Goal: Task Accomplishment & Management: Manage account settings

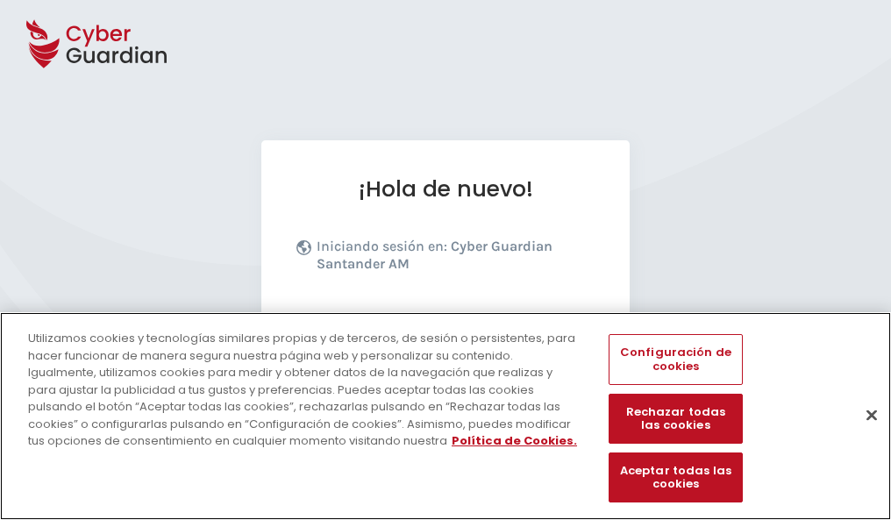
scroll to position [215, 0]
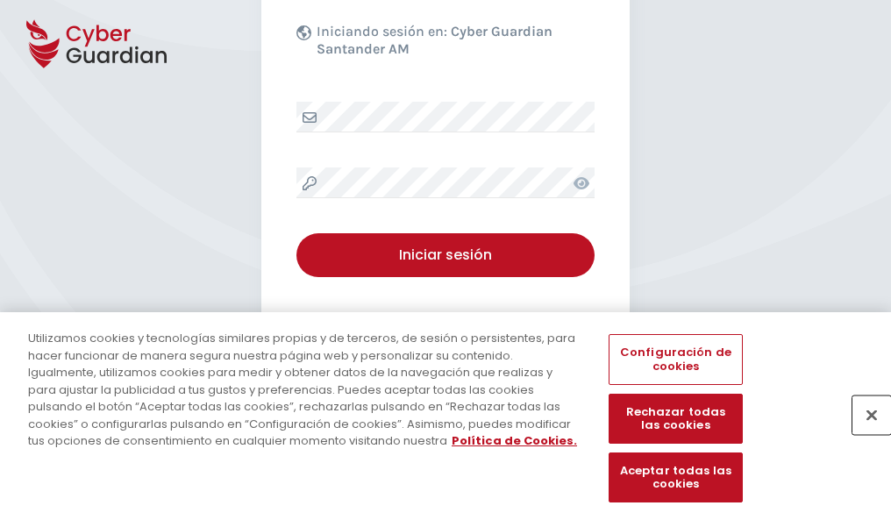
click at [863, 433] on button "Cerrar" at bounding box center [872, 415] width 39 height 39
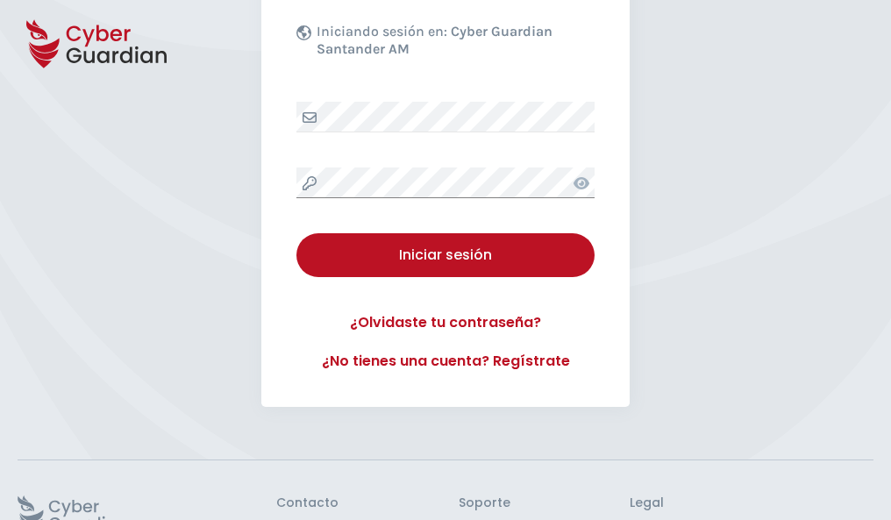
scroll to position [341, 0]
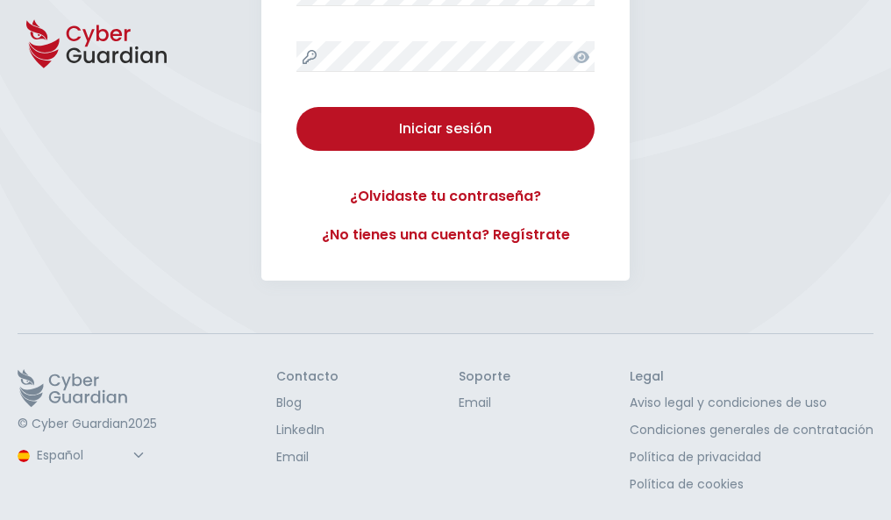
click at [296, 107] on button "Iniciar sesión" at bounding box center [445, 129] width 298 height 44
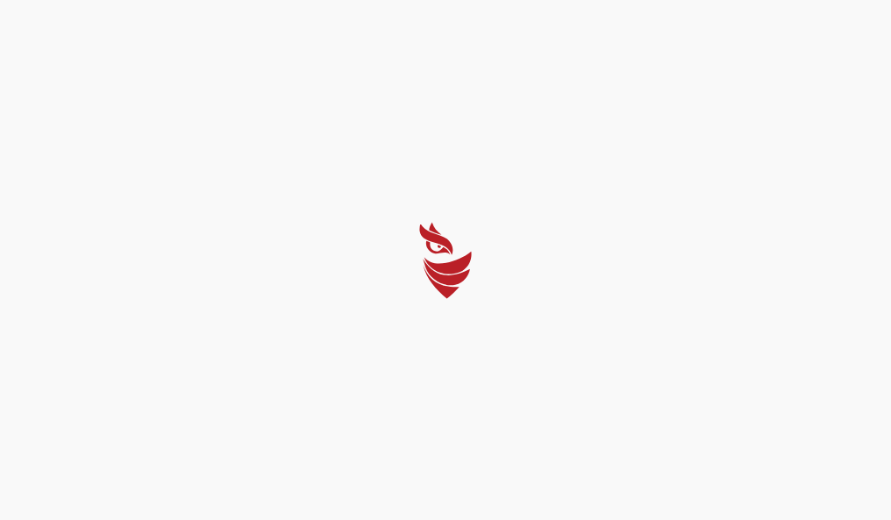
scroll to position [0, 0]
select select "Português (BR)"
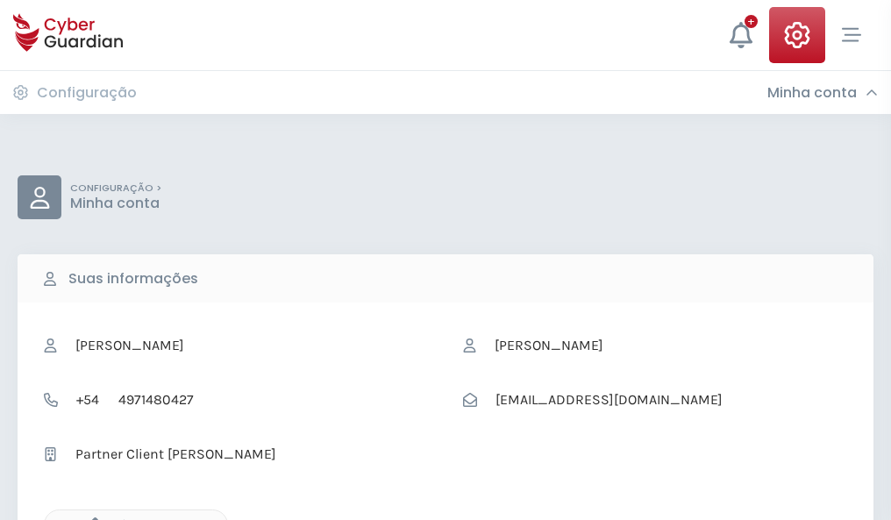
click at [90, 518] on icon "button" at bounding box center [90, 525] width 15 height 15
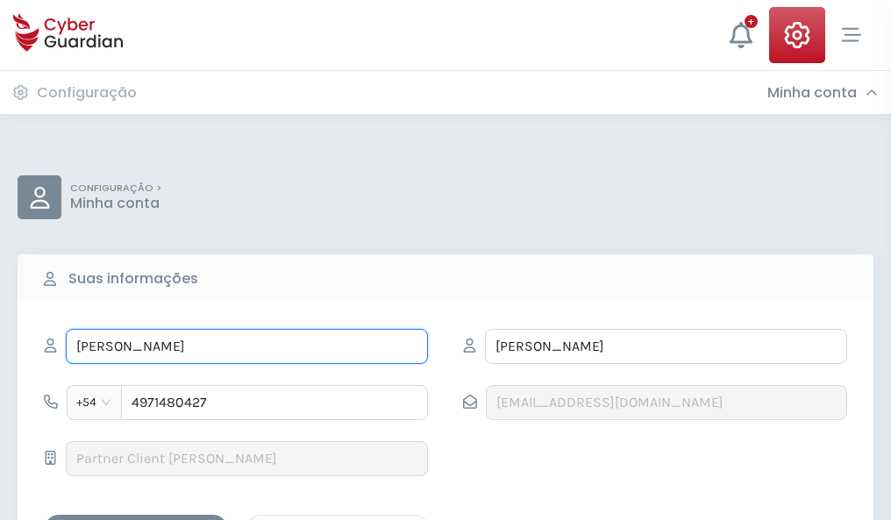
click at [246, 346] on input "EDUARDO" at bounding box center [247, 346] width 362 height 35
type input "E"
type input "Rufino"
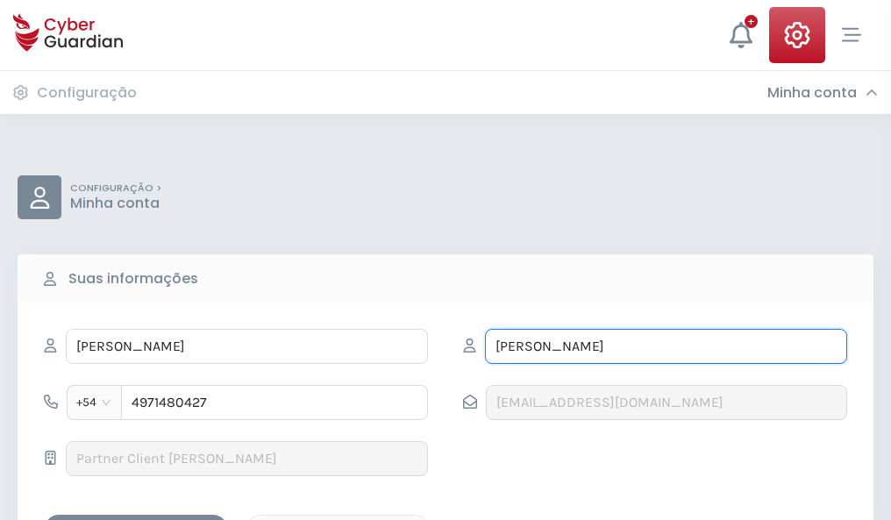
click at [666, 346] on input "TENORIO" at bounding box center [666, 346] width 362 height 35
type input "T"
type input "Font"
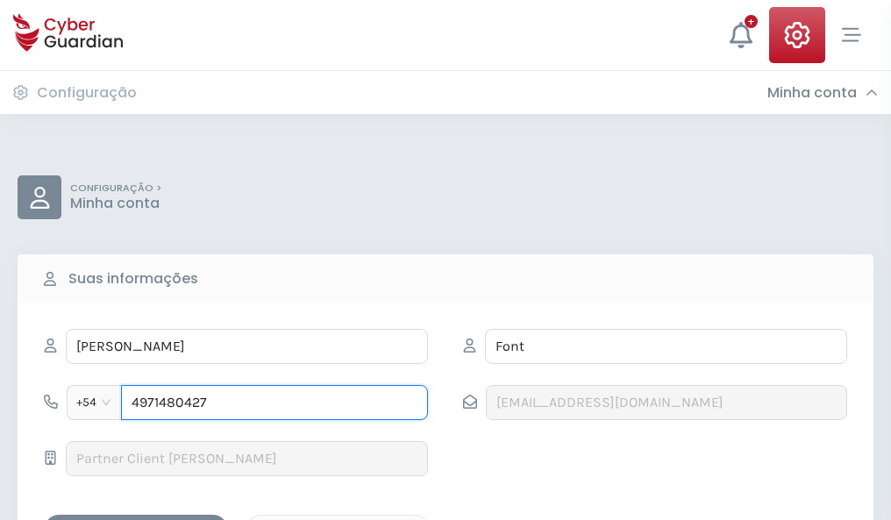
click at [275, 403] on input "4971480427" at bounding box center [274, 402] width 307 height 35
type input "4"
type input "4732981542"
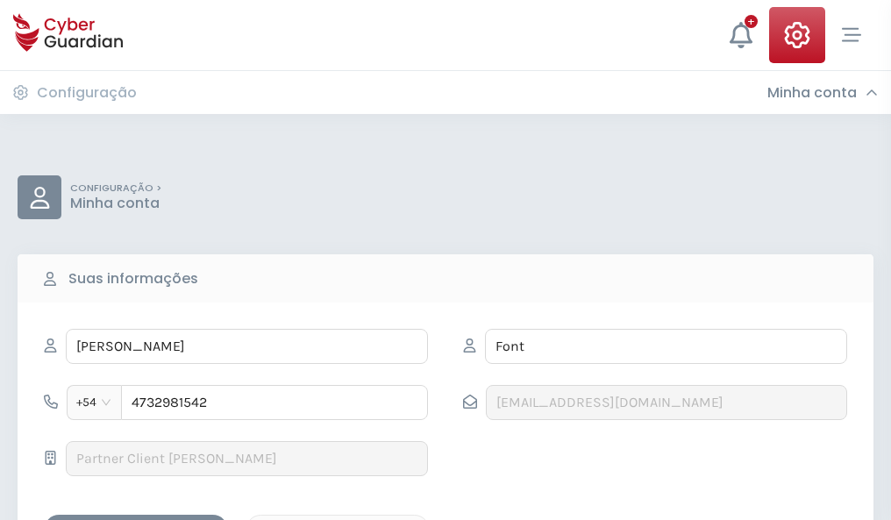
click at [136, 519] on div "Salvar alterações" at bounding box center [136, 530] width 158 height 22
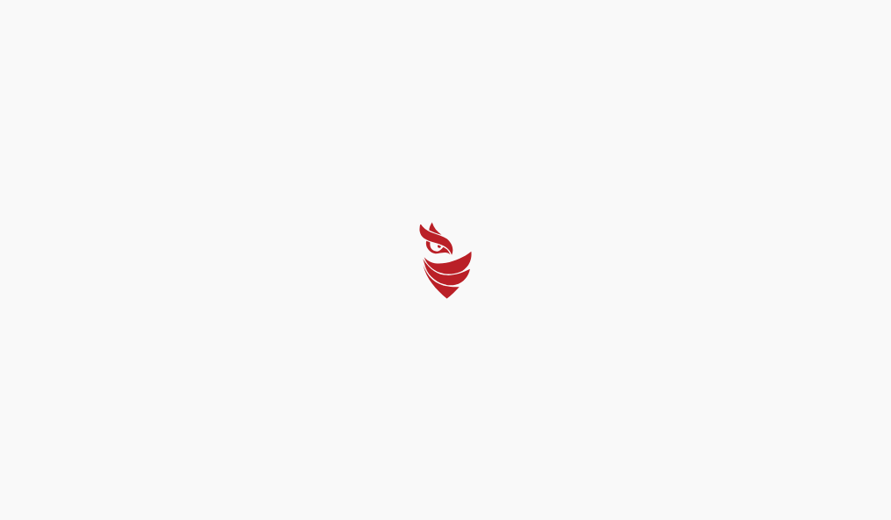
select select "Português (BR)"
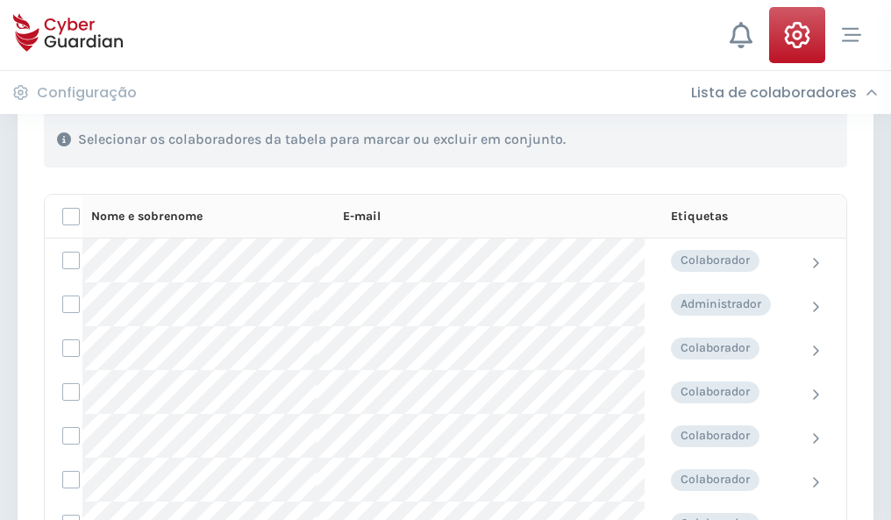
scroll to position [751, 0]
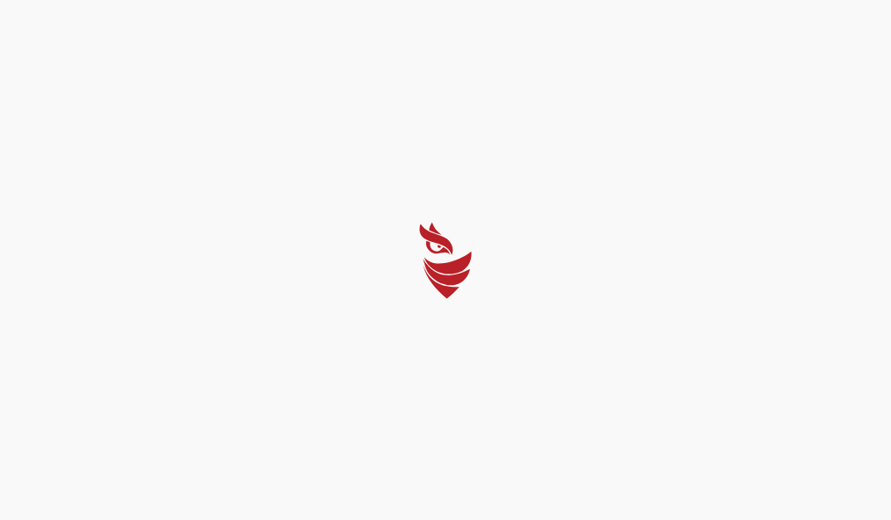
select select "Português (BR)"
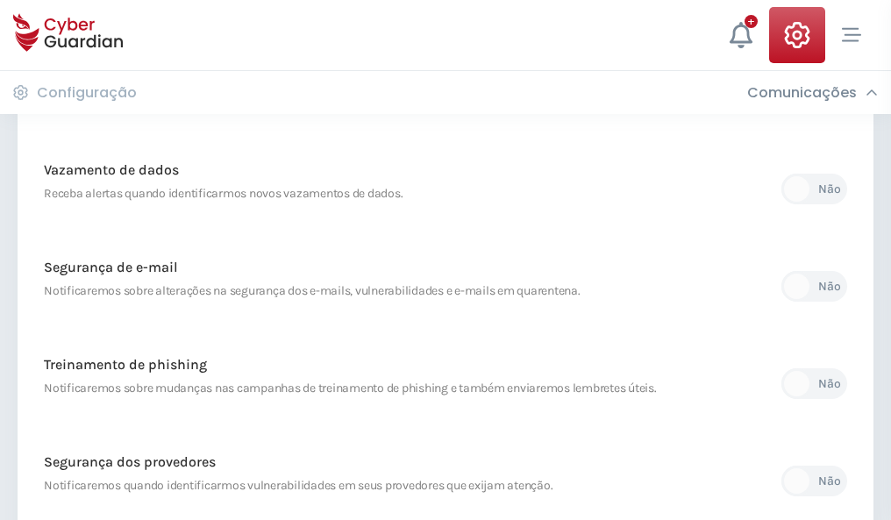
scroll to position [924, 0]
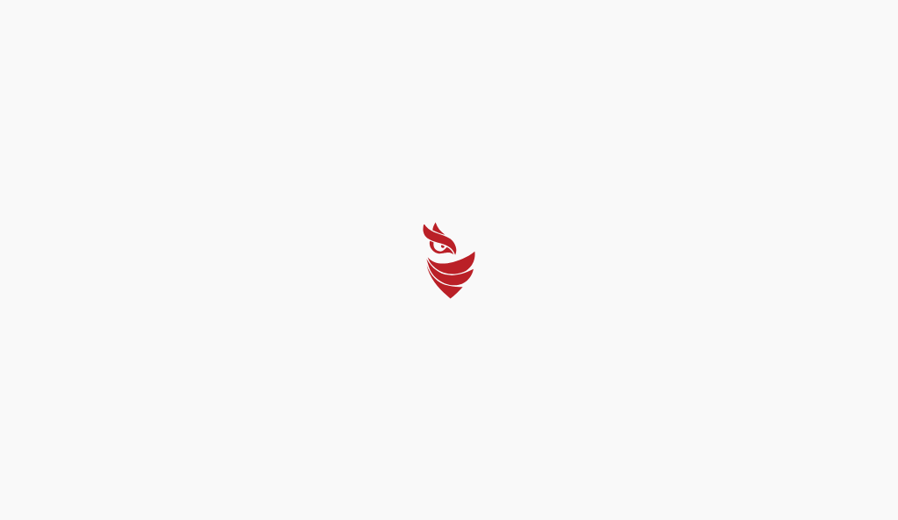
select select "Português (BR)"
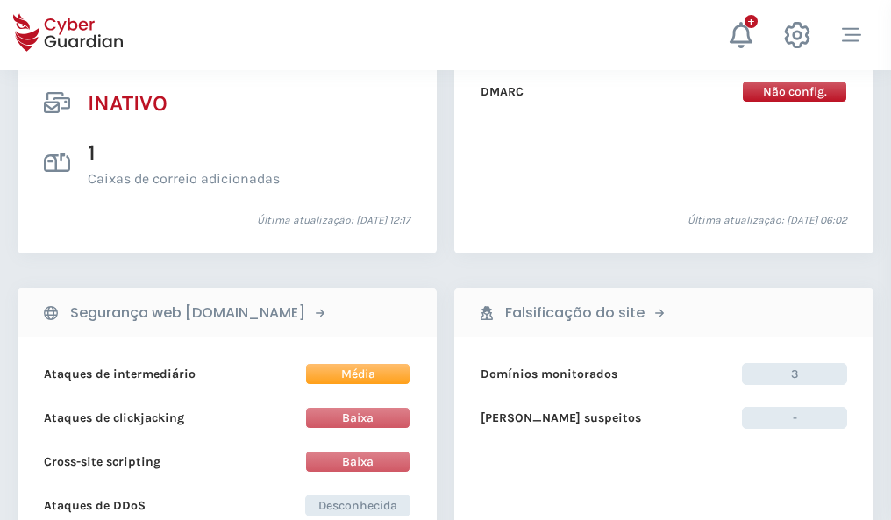
scroll to position [1739, 0]
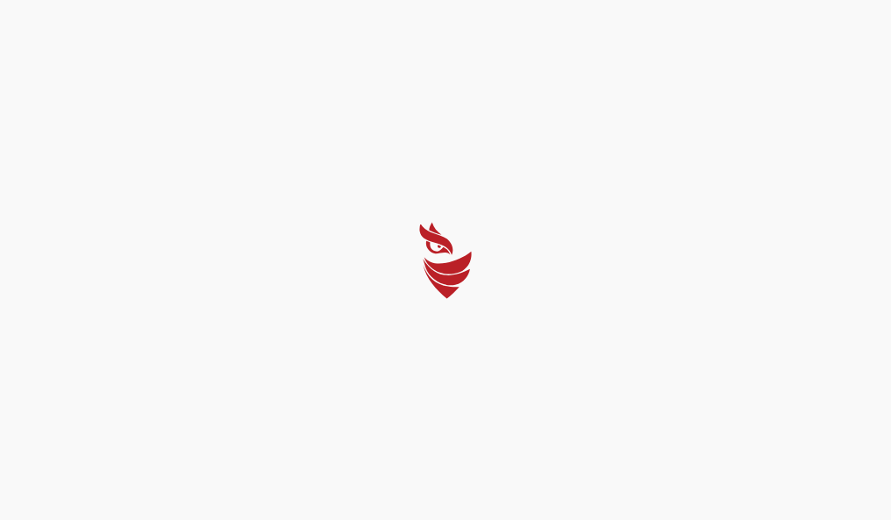
select select "Português (BR)"
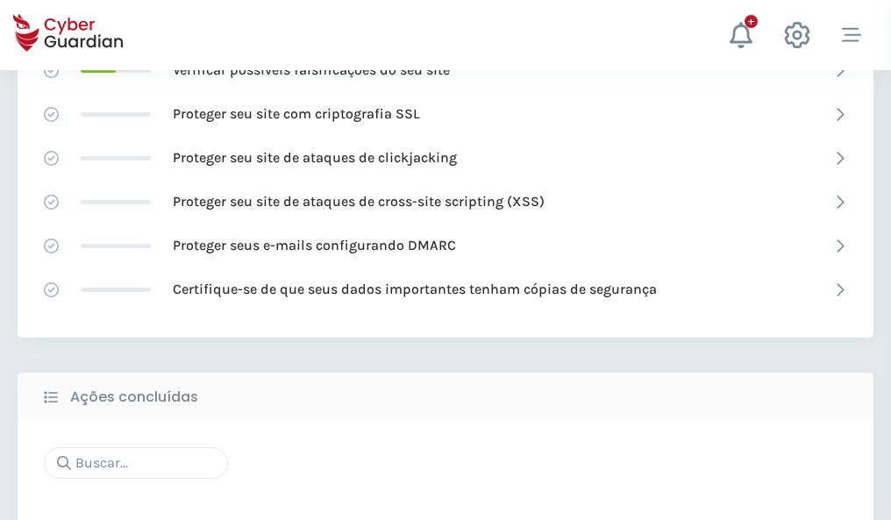
scroll to position [1168, 0]
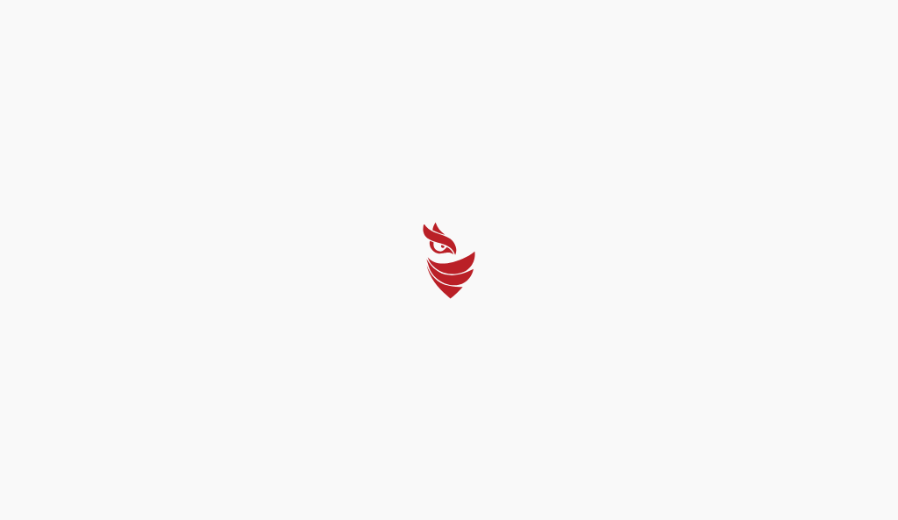
select select "Português (BR)"
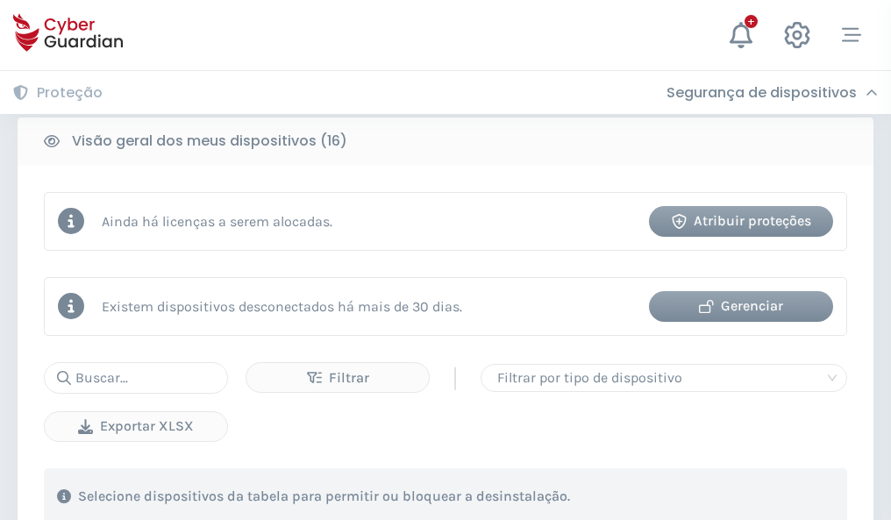
scroll to position [1635, 0]
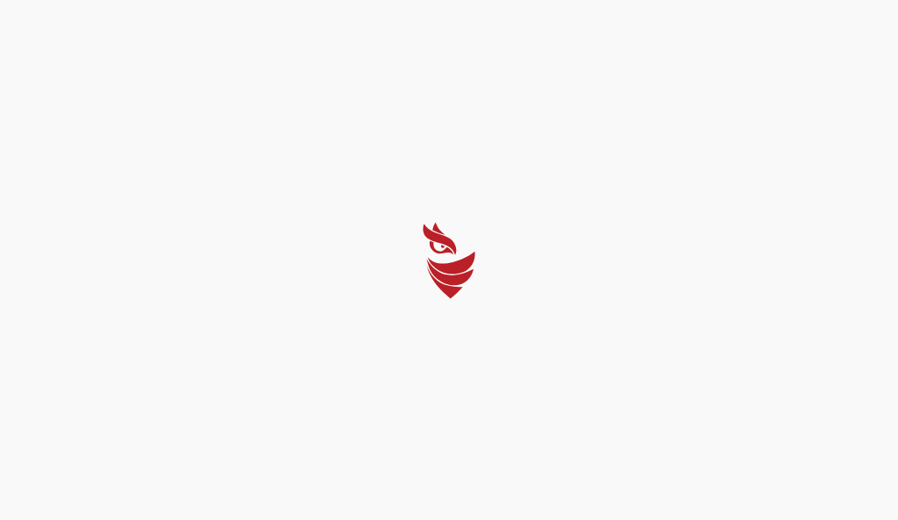
select select "Português (BR)"
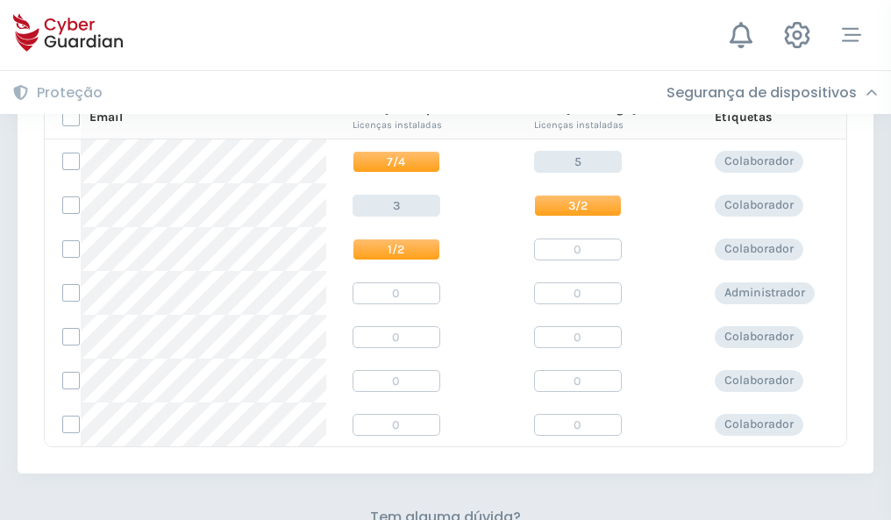
scroll to position [753, 0]
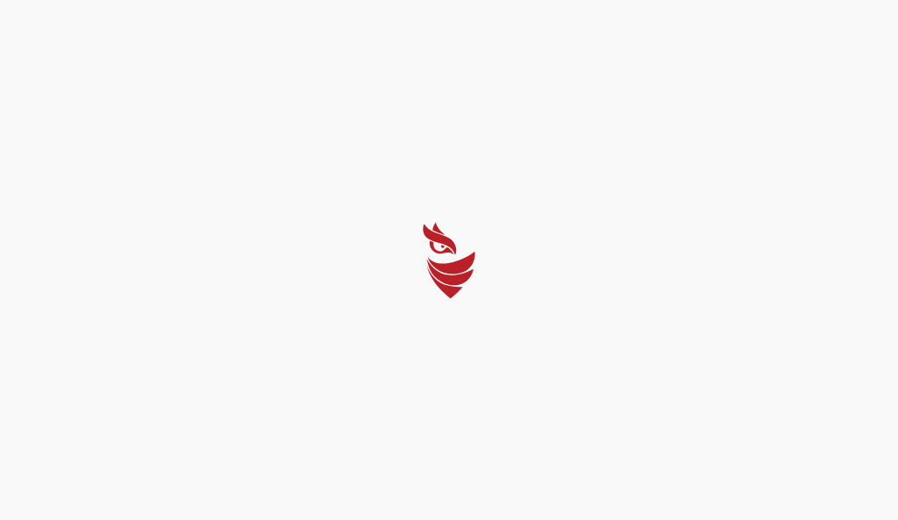
select select "Português (BR)"
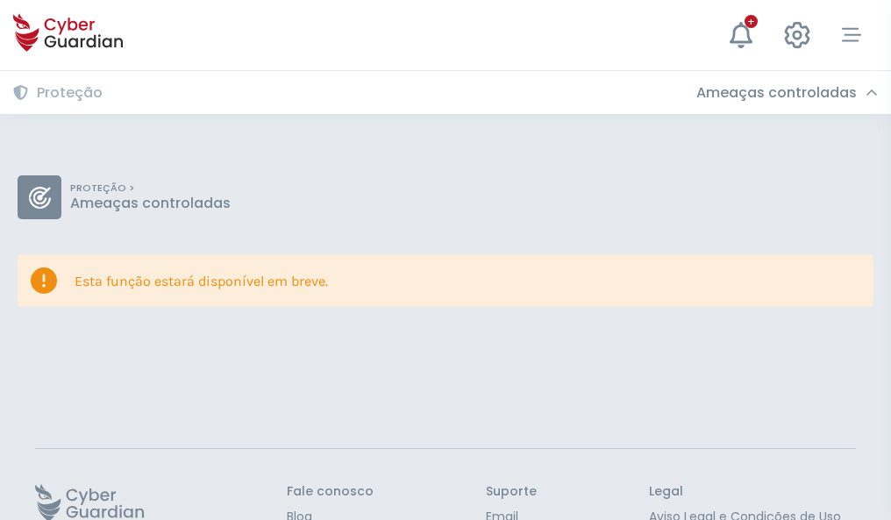
scroll to position [114, 0]
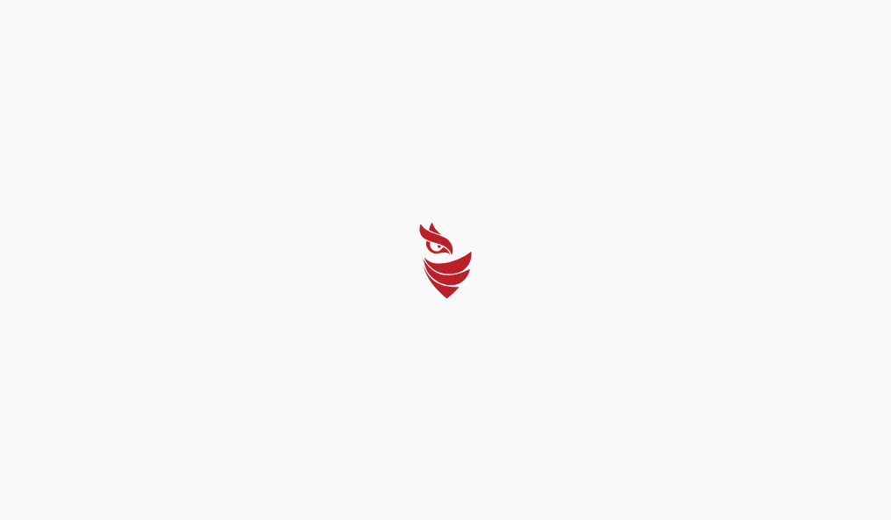
select select "Português (BR)"
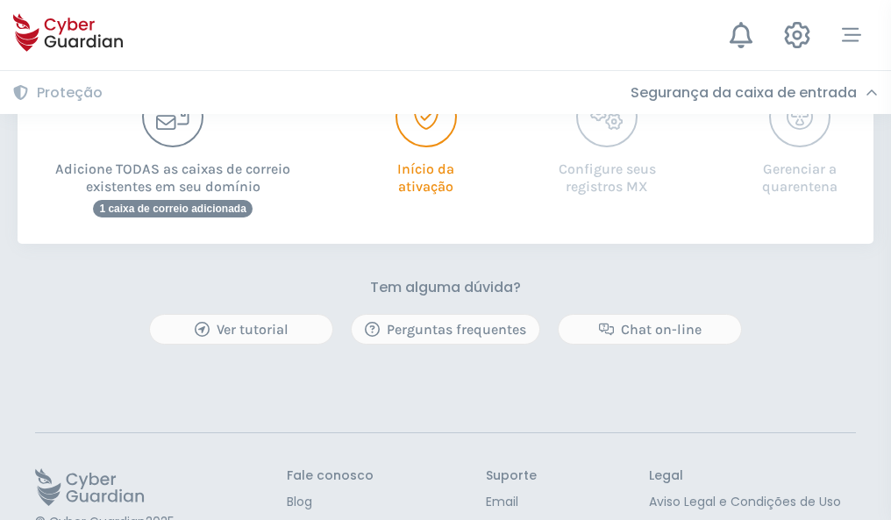
scroll to position [408, 0]
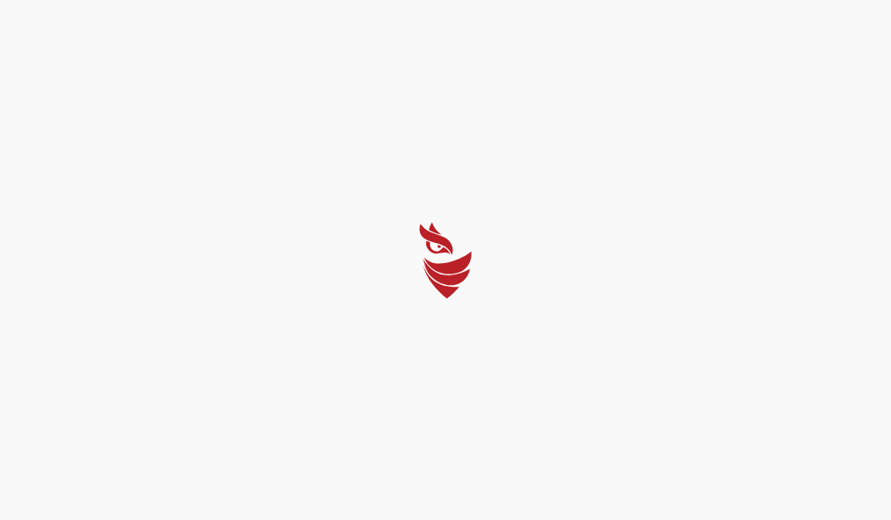
select select "Português (BR)"
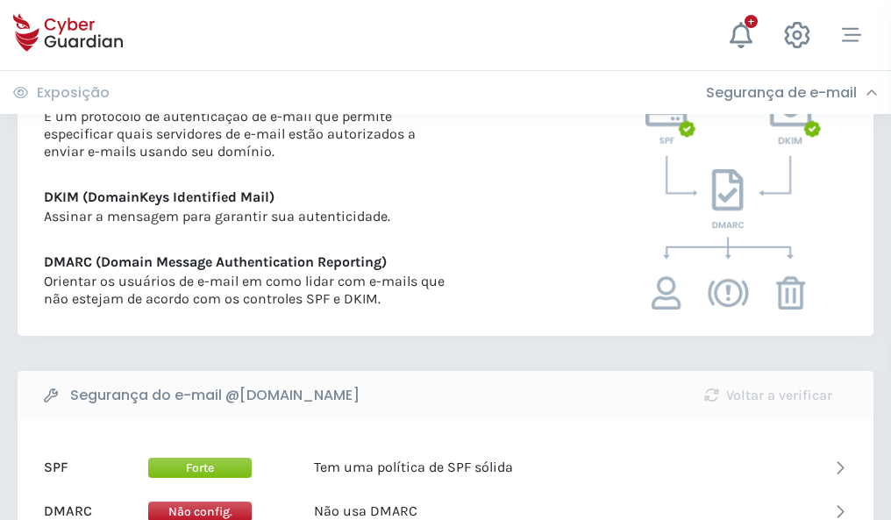
scroll to position [946, 0]
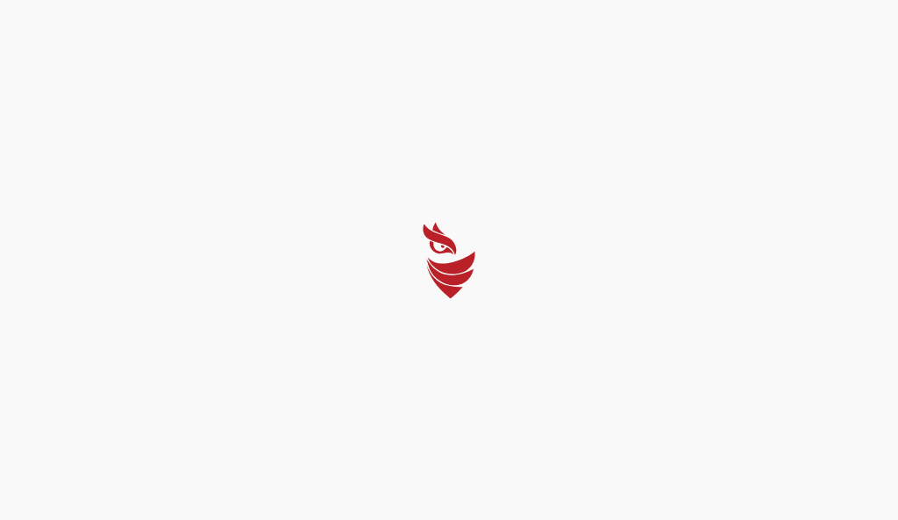
select select "Português (BR)"
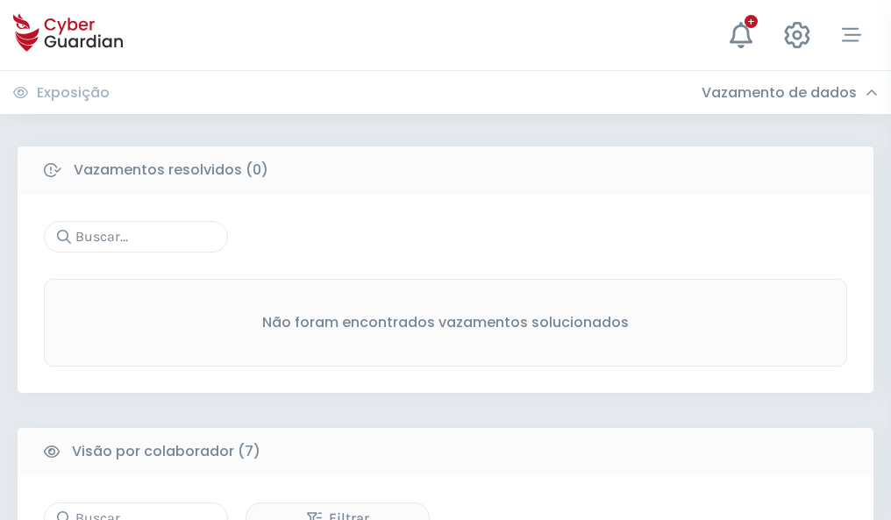
scroll to position [1451, 0]
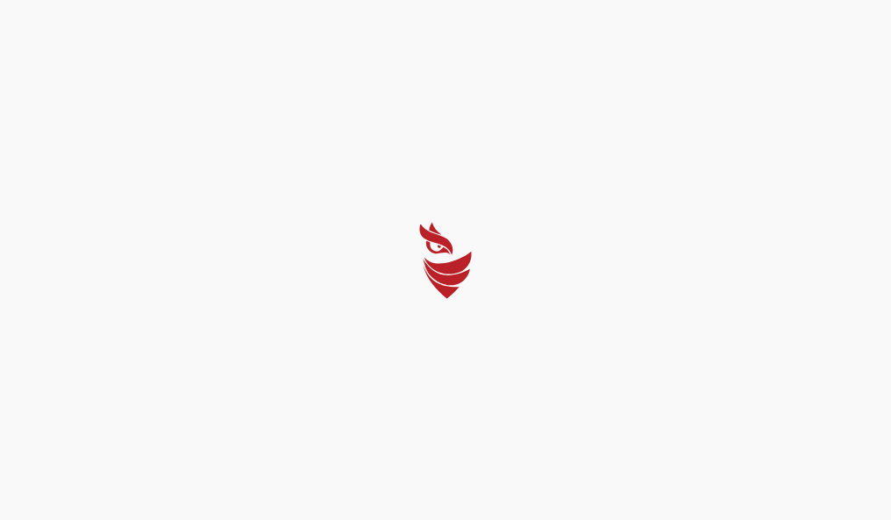
select select "Português (BR)"
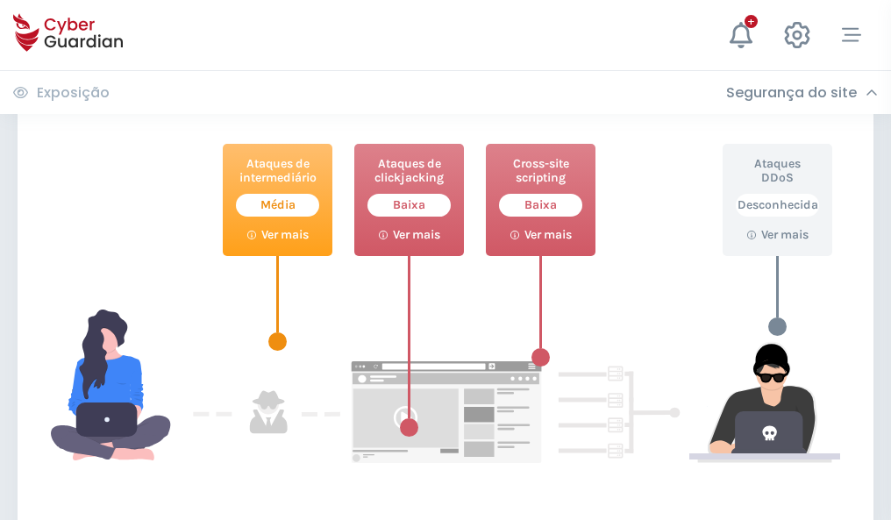
scroll to position [955, 0]
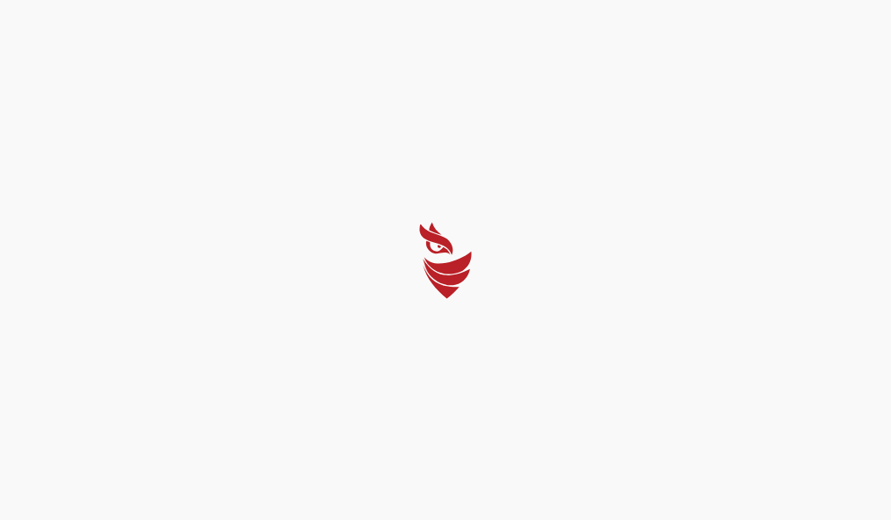
select select "Português (BR)"
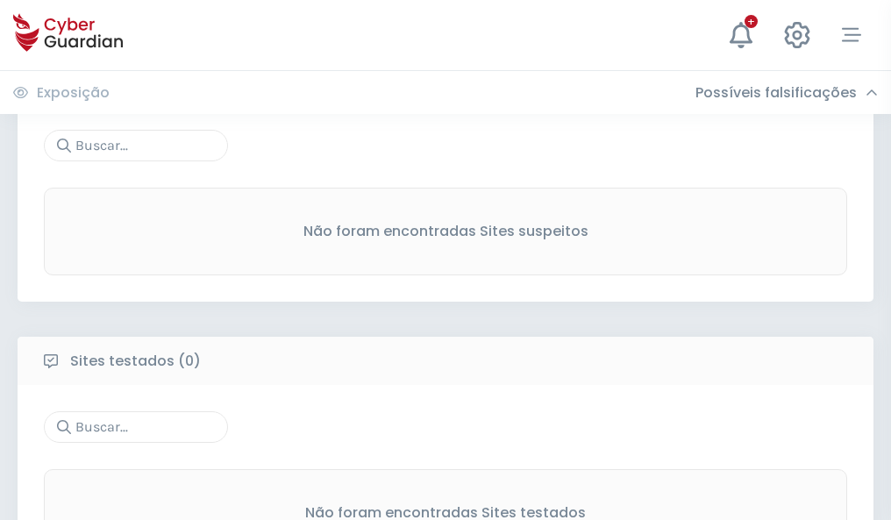
scroll to position [918, 0]
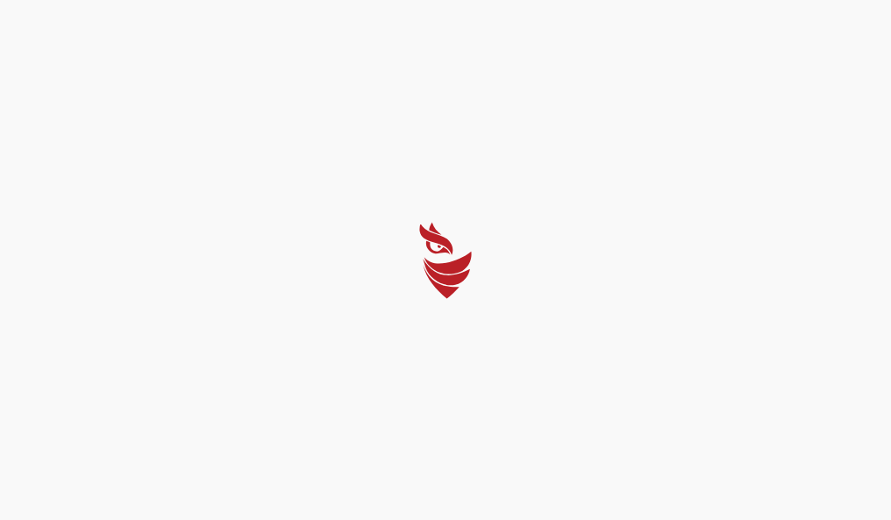
select select "Português (BR)"
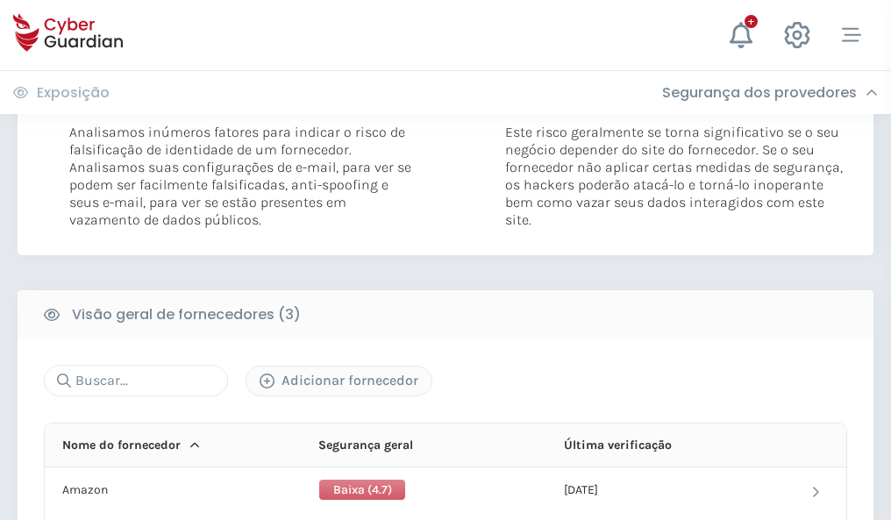
scroll to position [982, 0]
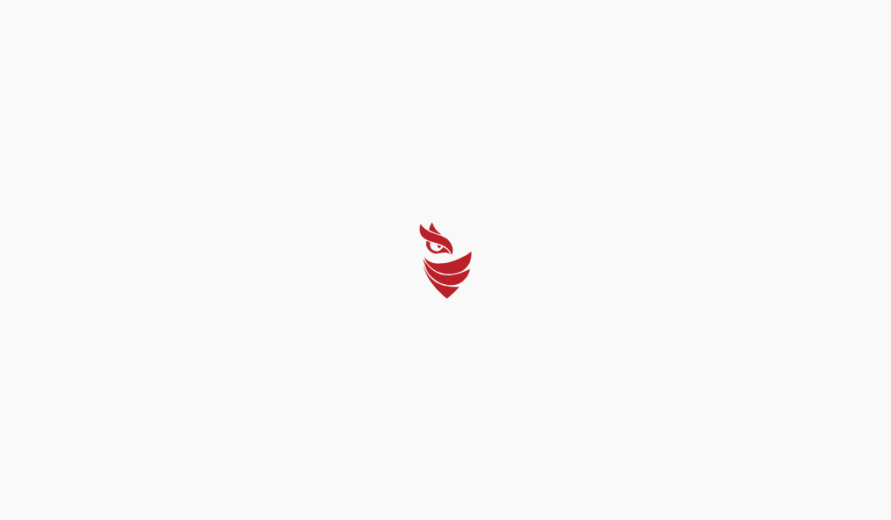
select select "Português (BR)"
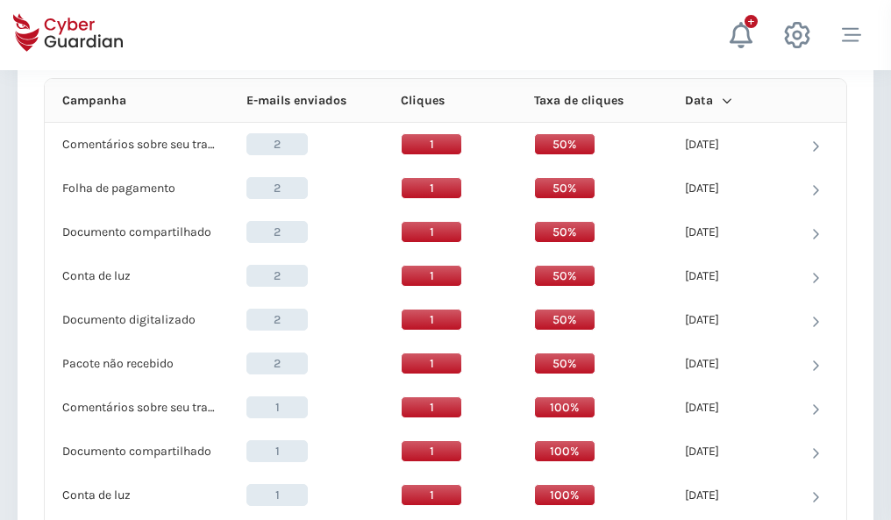
scroll to position [1573, 0]
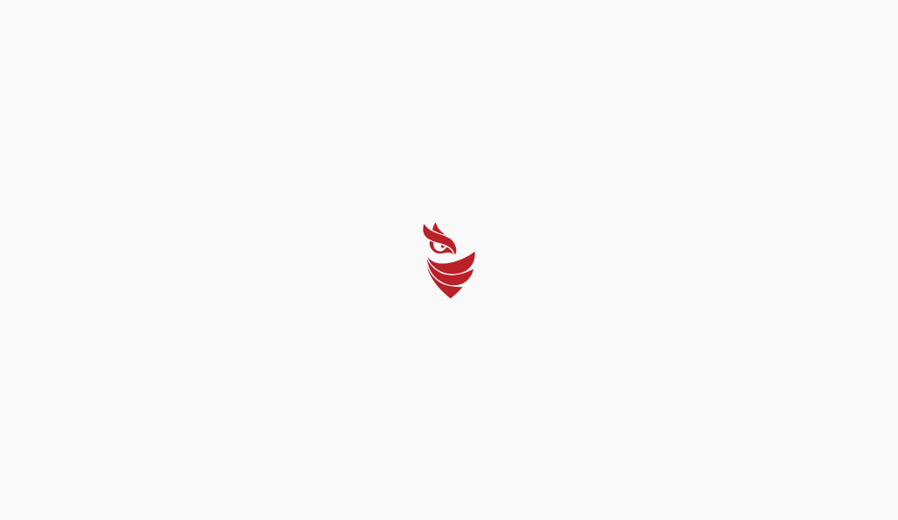
select select "Português (BR)"
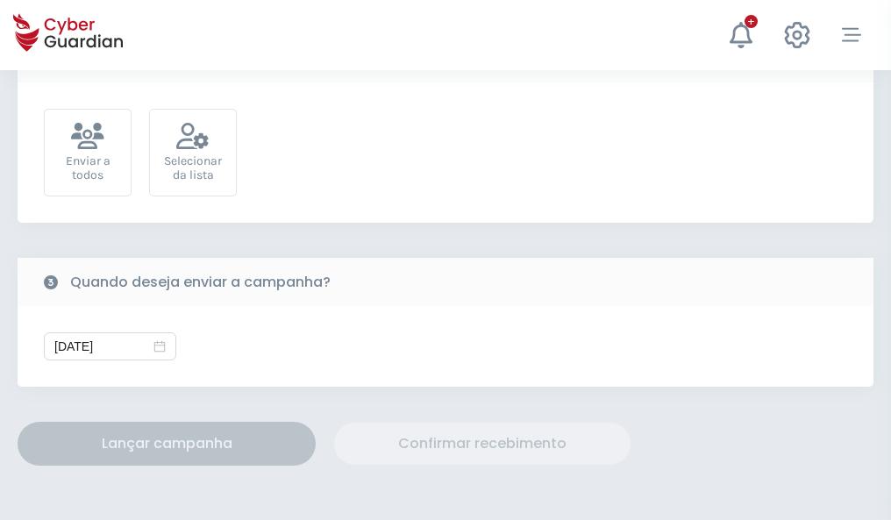
scroll to position [642, 0]
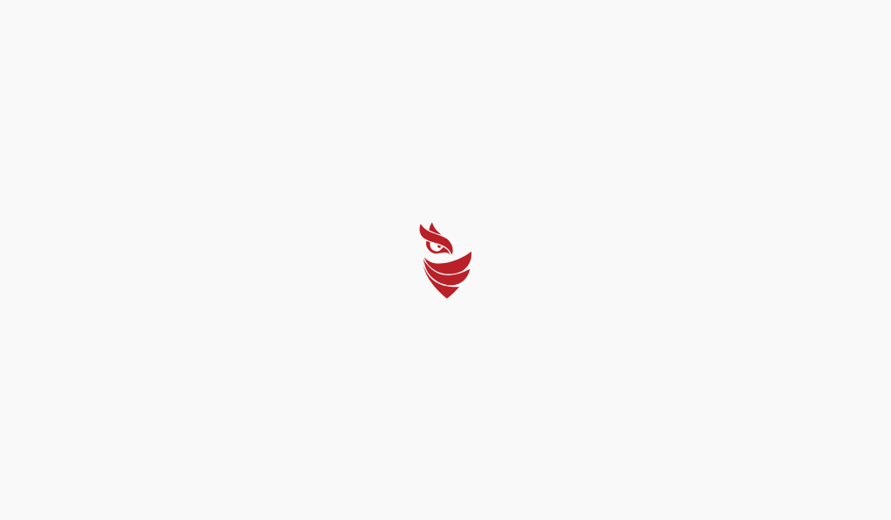
select select "Português (BR)"
